Goal: Task Accomplishment & Management: Manage account settings

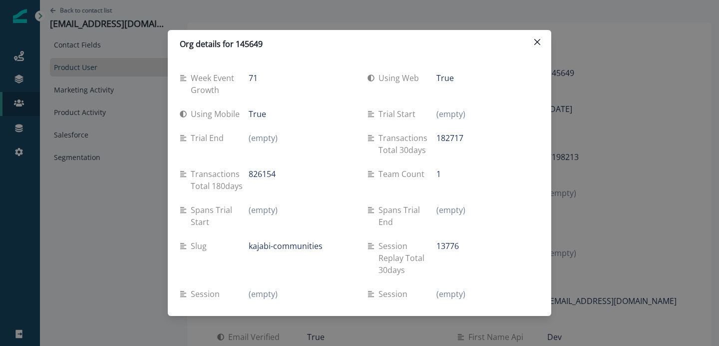
scroll to position [1445, 0]
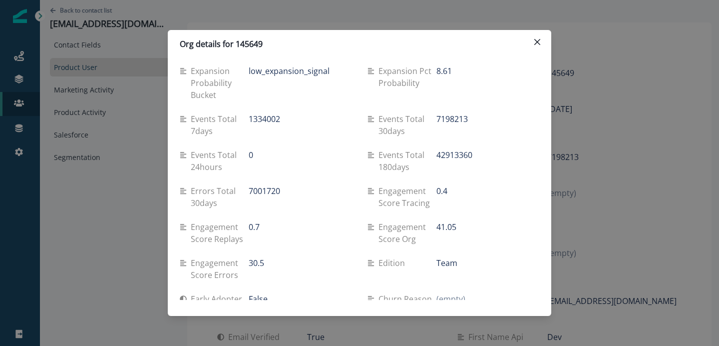
click at [532, 43] on button "Close" at bounding box center [537, 42] width 16 height 16
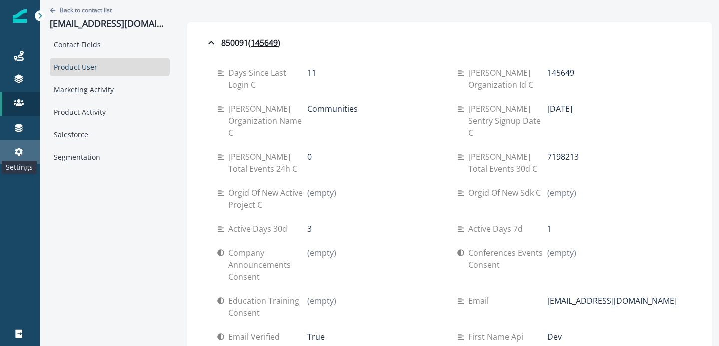
click at [17, 149] on icon at bounding box center [19, 152] width 10 height 10
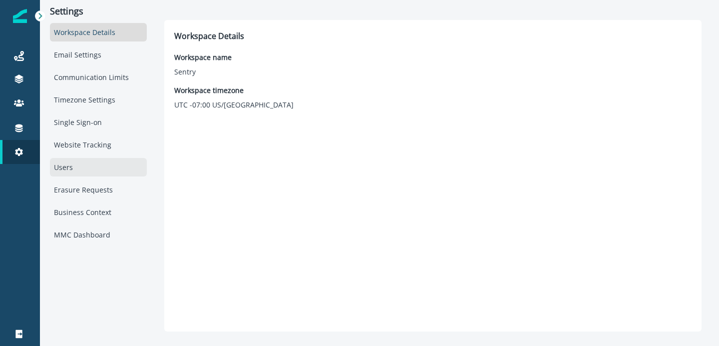
click at [82, 168] on div "Users" at bounding box center [98, 167] width 97 height 18
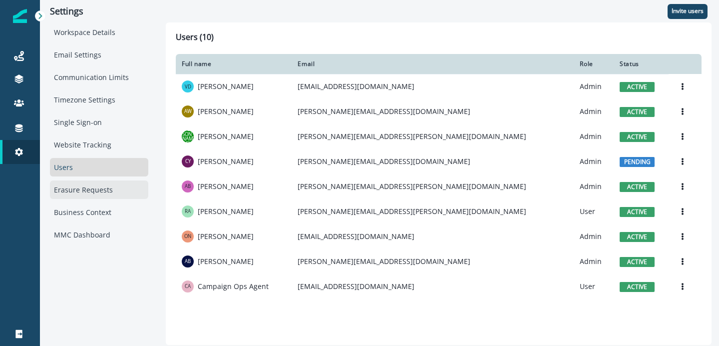
click at [99, 191] on div "Erasure Requests" at bounding box center [99, 189] width 98 height 18
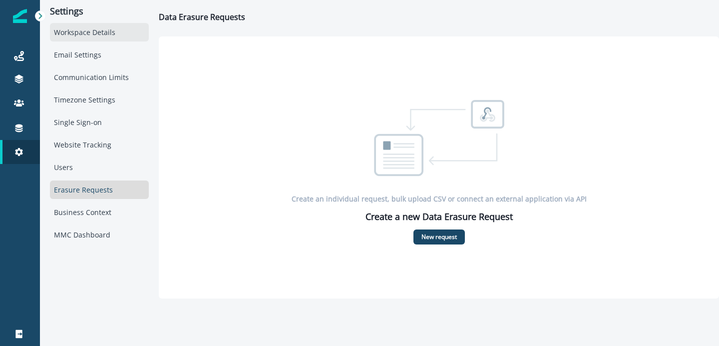
click at [96, 30] on div "Workspace Details" at bounding box center [99, 32] width 99 height 18
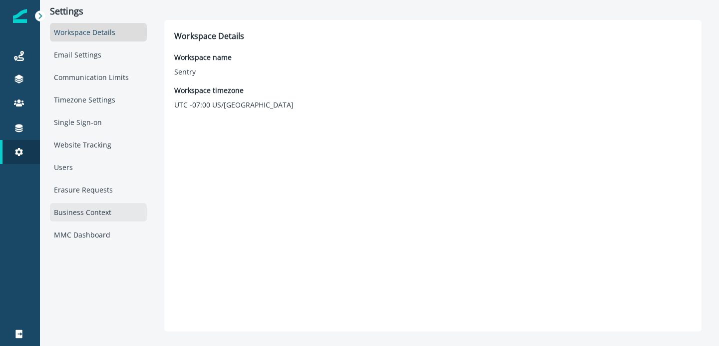
click at [94, 211] on div "Business Context" at bounding box center [98, 212] width 97 height 18
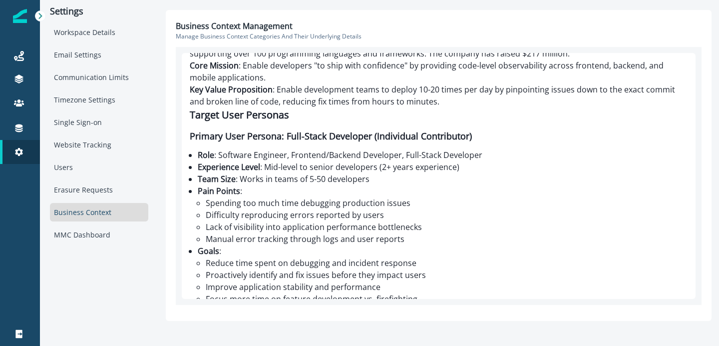
scroll to position [131, 0]
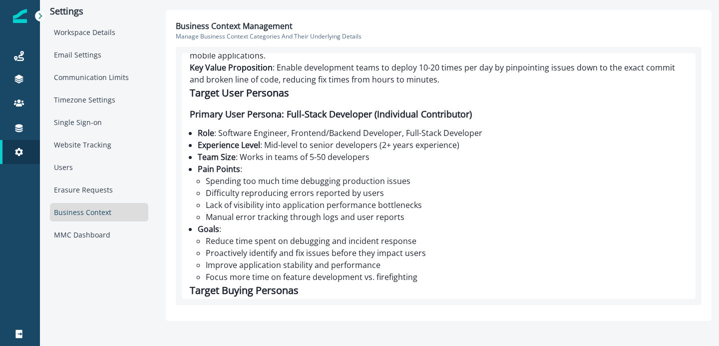
click at [296, 186] on li "Spending too much time debugging production issues" at bounding box center [447, 181] width 482 height 12
click at [310, 179] on li "Spending too much time debugging production issues" at bounding box center [447, 181] width 482 height 12
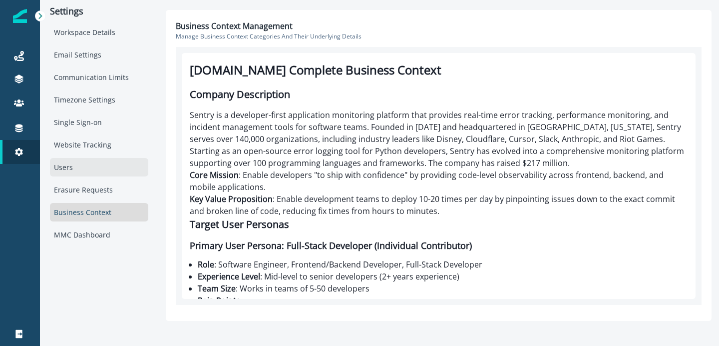
click at [83, 161] on div "Users" at bounding box center [99, 167] width 98 height 18
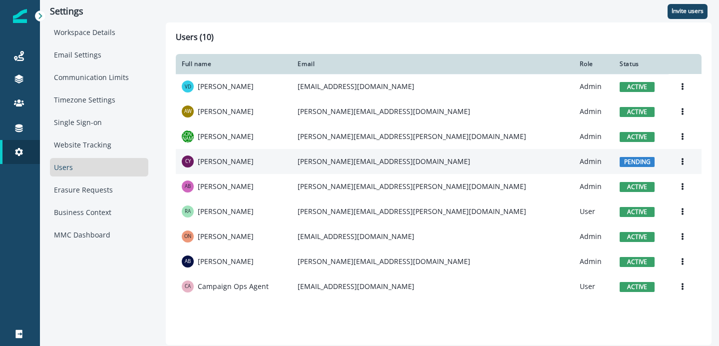
scroll to position [19, 0]
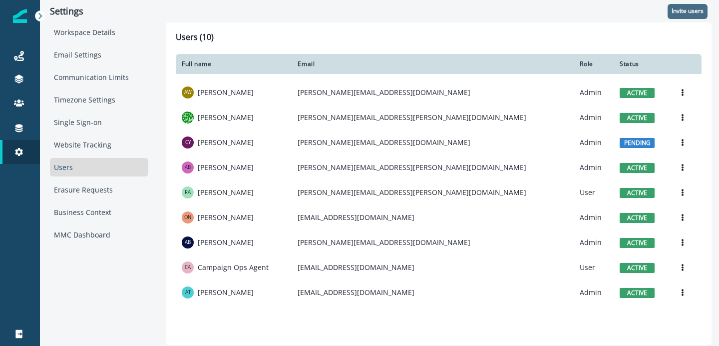
click at [690, 6] on button "Invite users" at bounding box center [688, 11] width 40 height 15
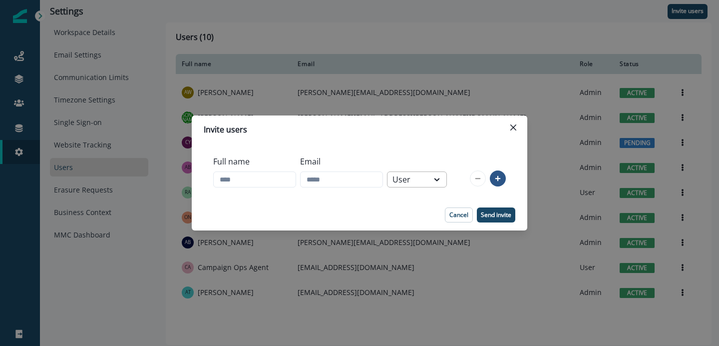
click at [424, 175] on div "User" at bounding box center [408, 179] width 31 height 12
click at [425, 150] on div "Full name Email User" at bounding box center [360, 171] width 336 height 56
click at [512, 128] on icon "Close" at bounding box center [513, 127] width 6 height 6
